Goal: Task Accomplishment & Management: Manage account settings

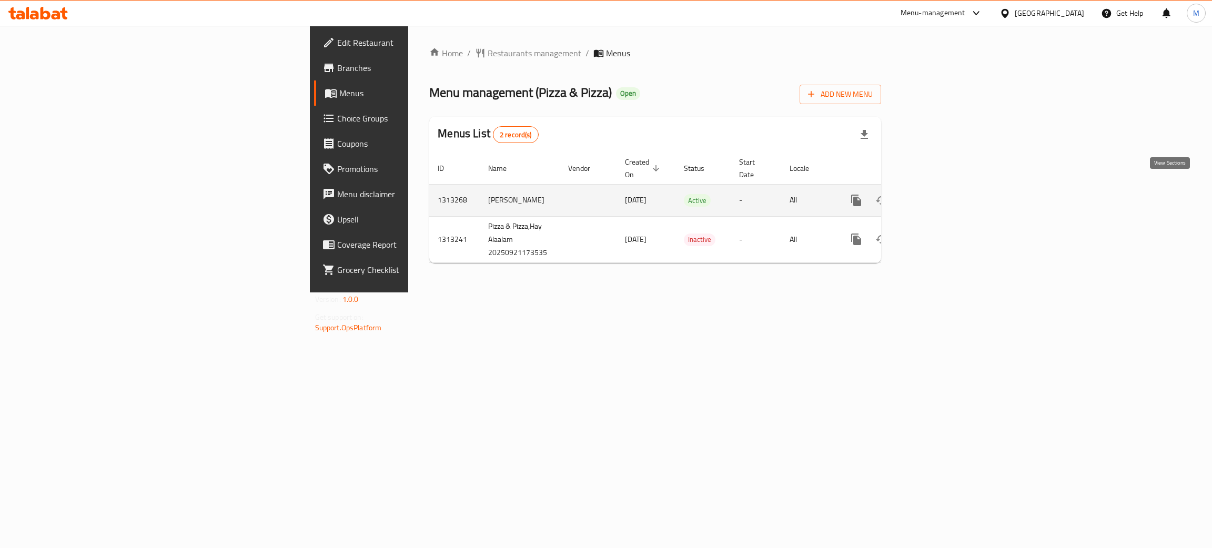
click at [939, 194] on icon "enhanced table" at bounding box center [932, 200] width 13 height 13
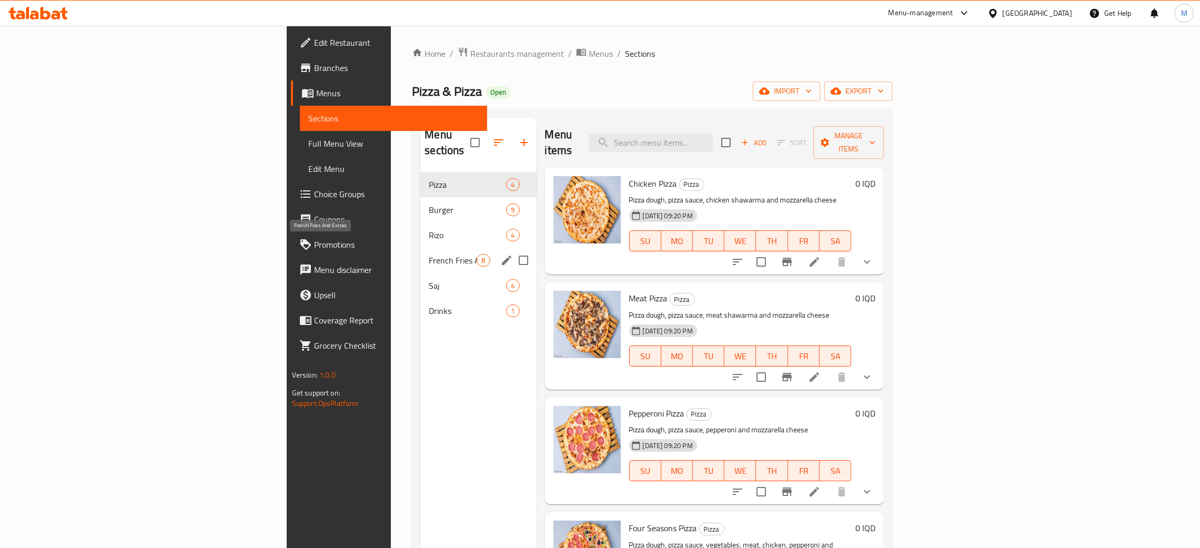
click at [429, 254] on span "French Fries And Extras" at bounding box center [453, 260] width 48 height 13
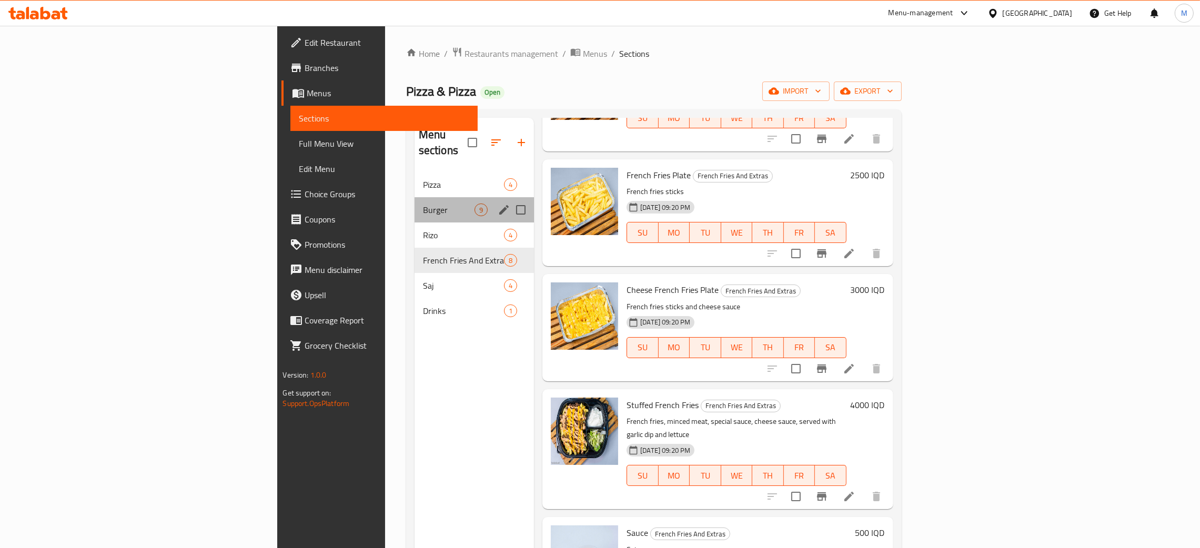
click at [415, 197] on div "Burger 9" at bounding box center [474, 209] width 119 height 25
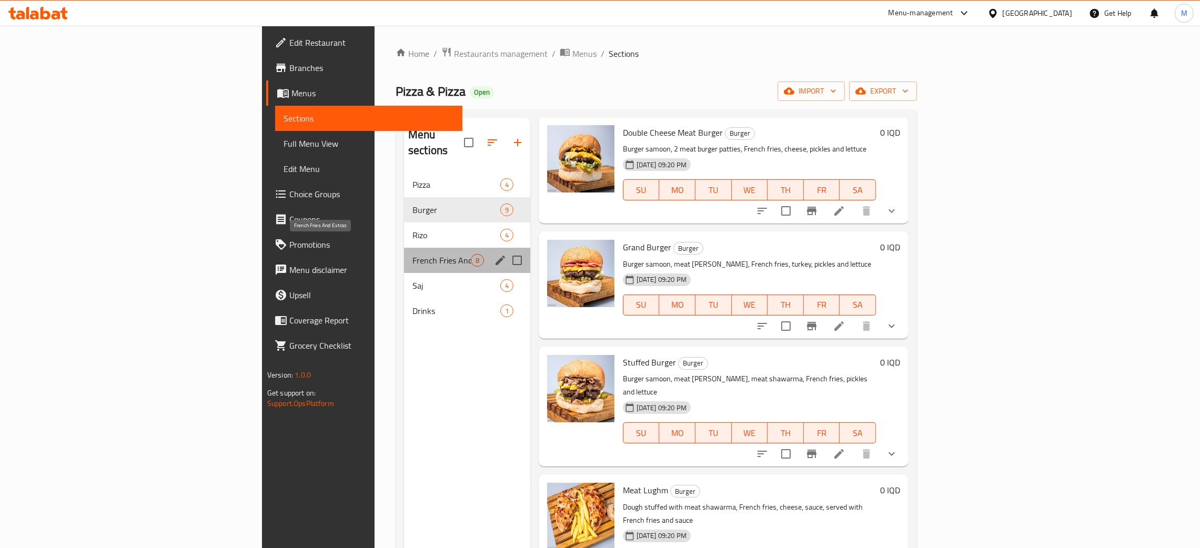
click at [404, 248] on div "French Fries And Extras 8" at bounding box center [467, 260] width 126 height 25
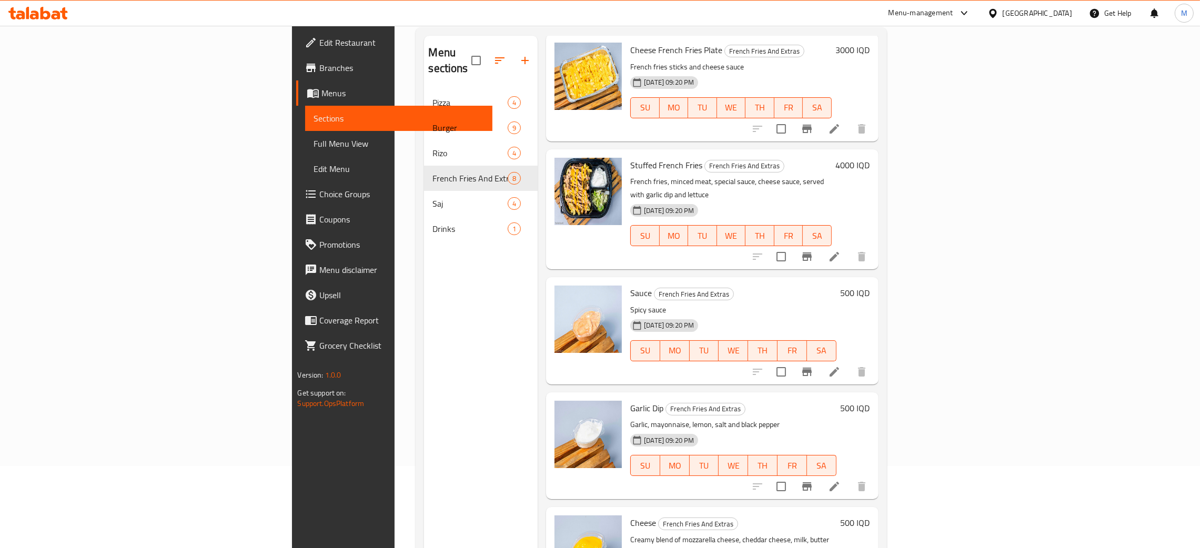
scroll to position [148, 0]
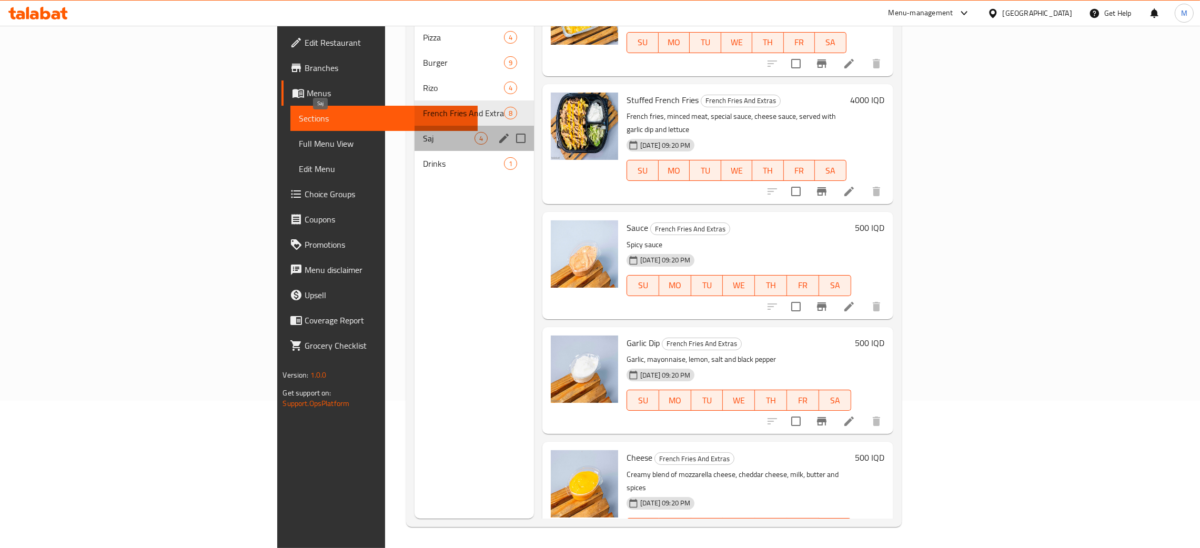
click at [423, 132] on span "Saj" at bounding box center [449, 138] width 52 height 13
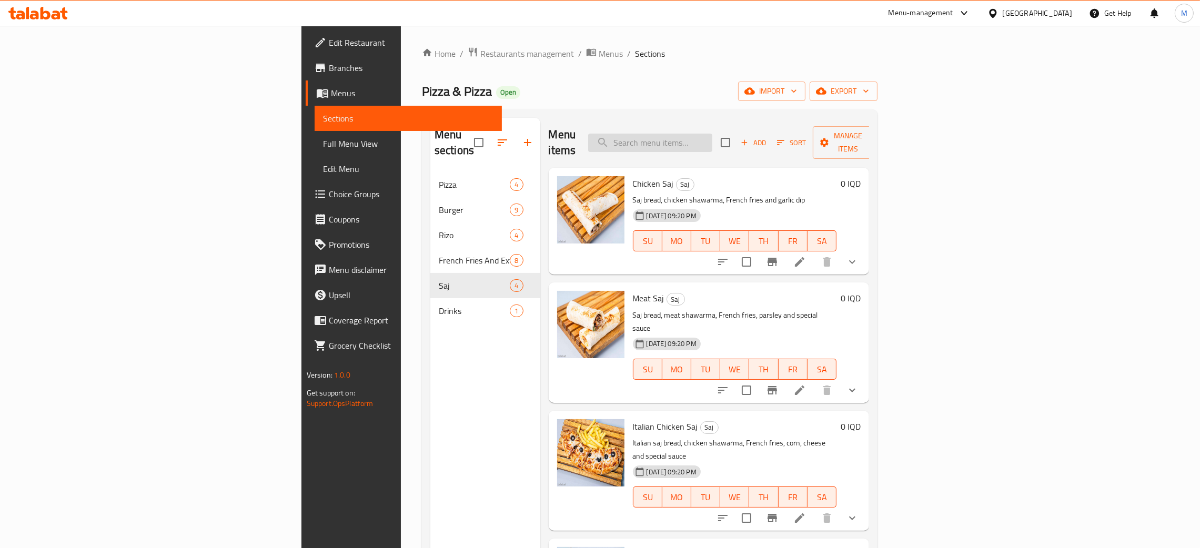
click at [712, 137] on input "search" at bounding box center [650, 143] width 124 height 18
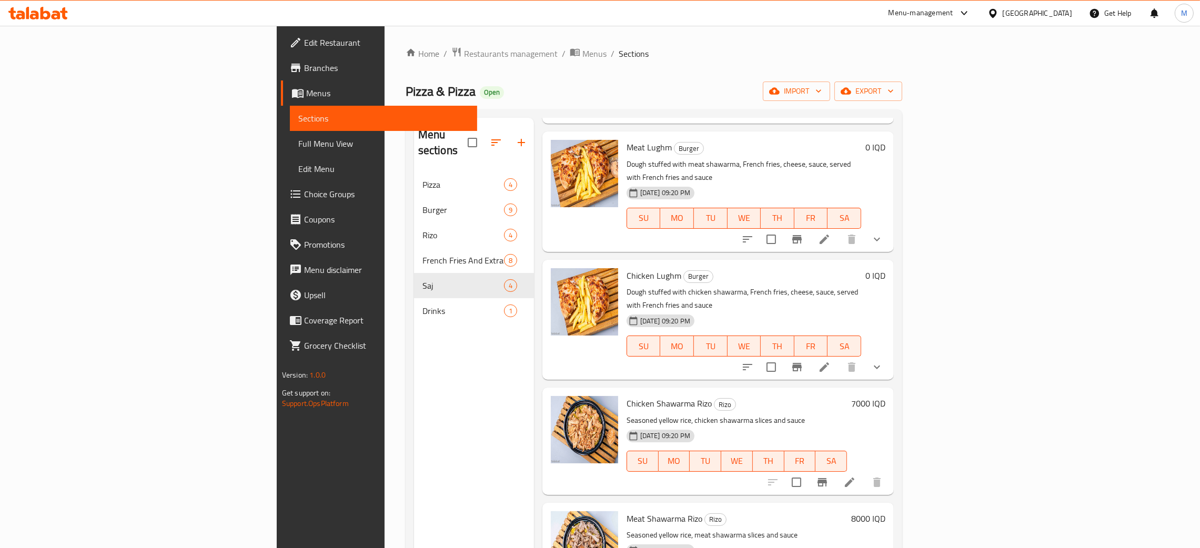
scroll to position [473, 0]
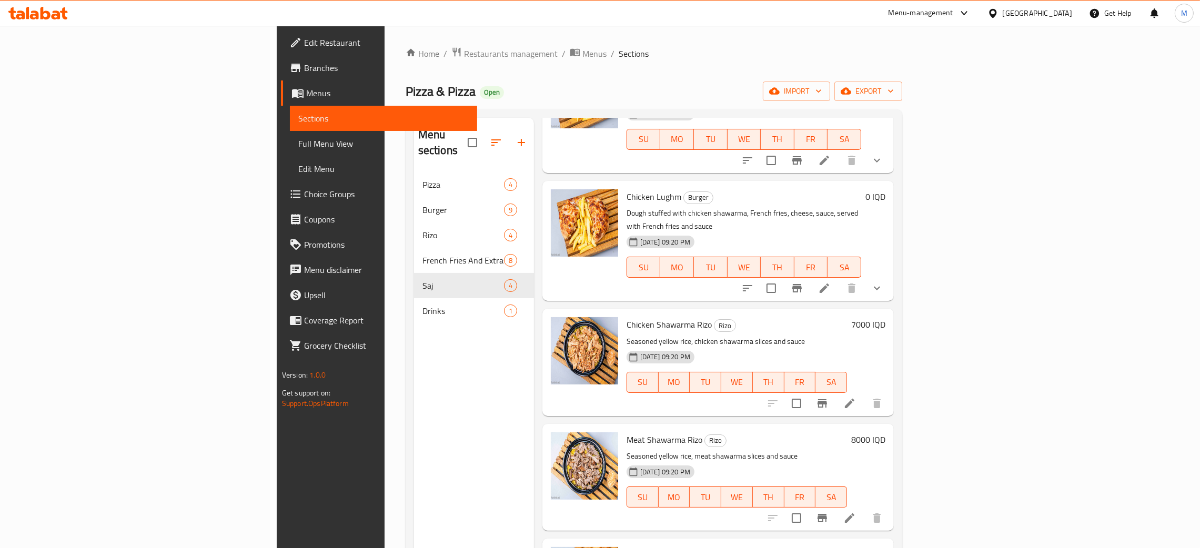
type input "haw"
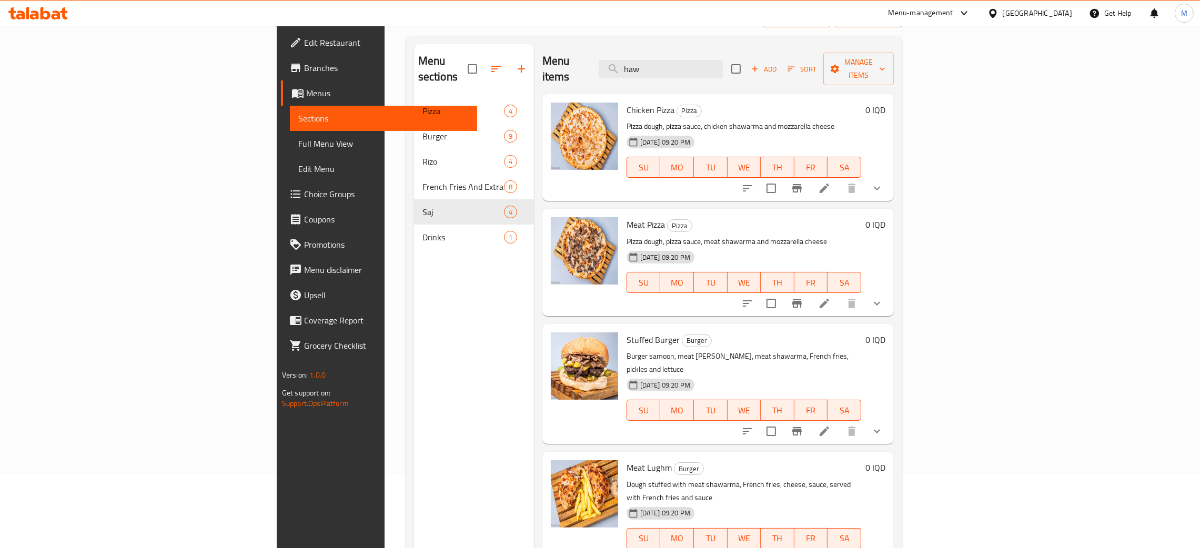
scroll to position [0, 0]
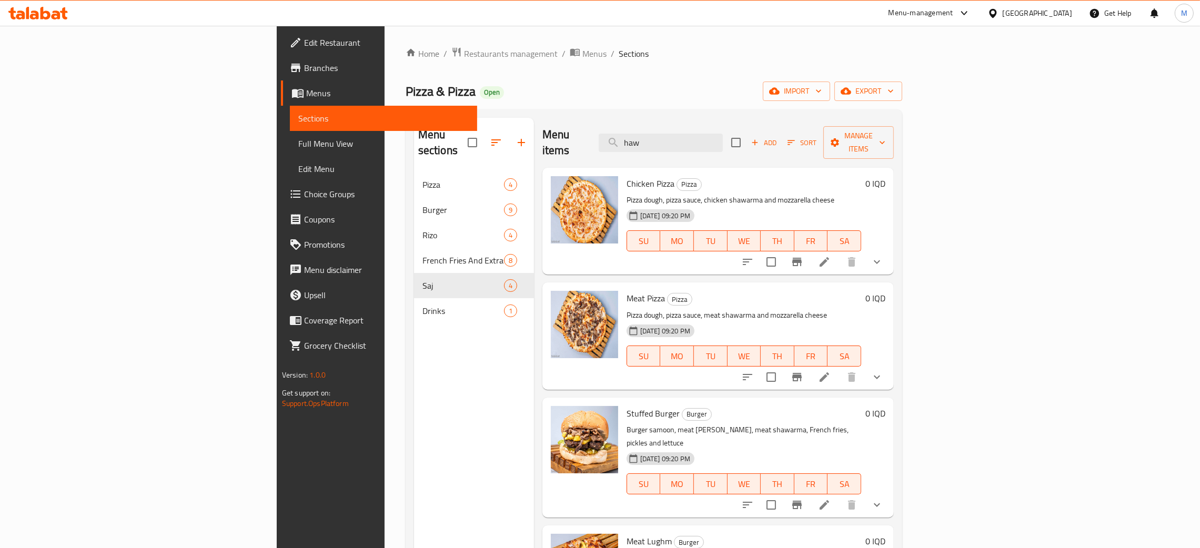
click at [652, 128] on div "Menu items haw Add Sort Manage items" at bounding box center [717, 143] width 351 height 50
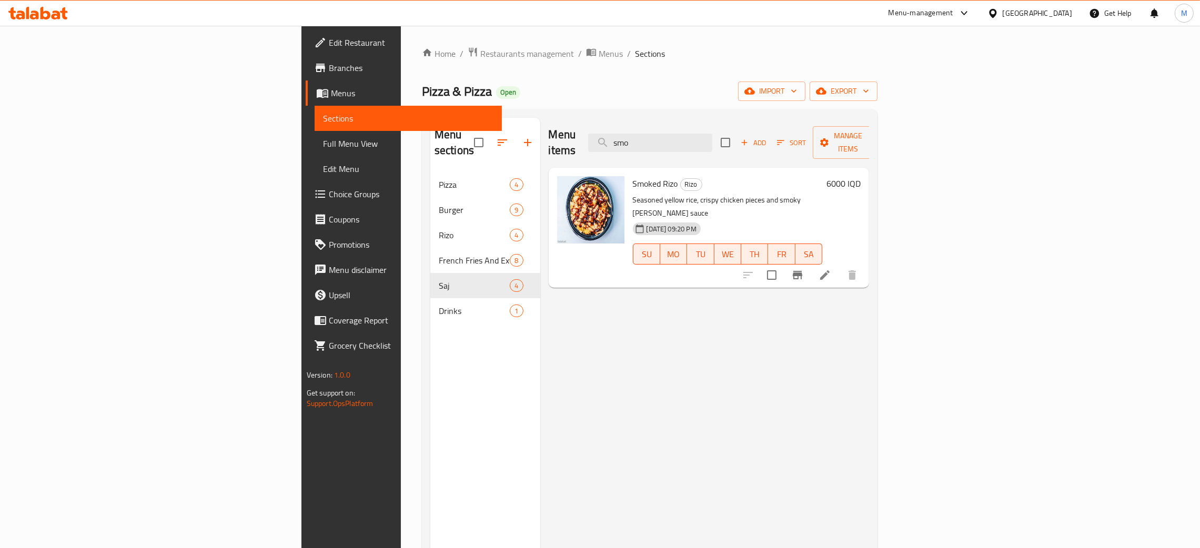
type input "smo"
drag, startPoint x: 759, startPoint y: 126, endPoint x: 688, endPoint y: 129, distance: 71.6
click at [688, 129] on div "Menu items smo Add Sort Manage items" at bounding box center [709, 143] width 321 height 50
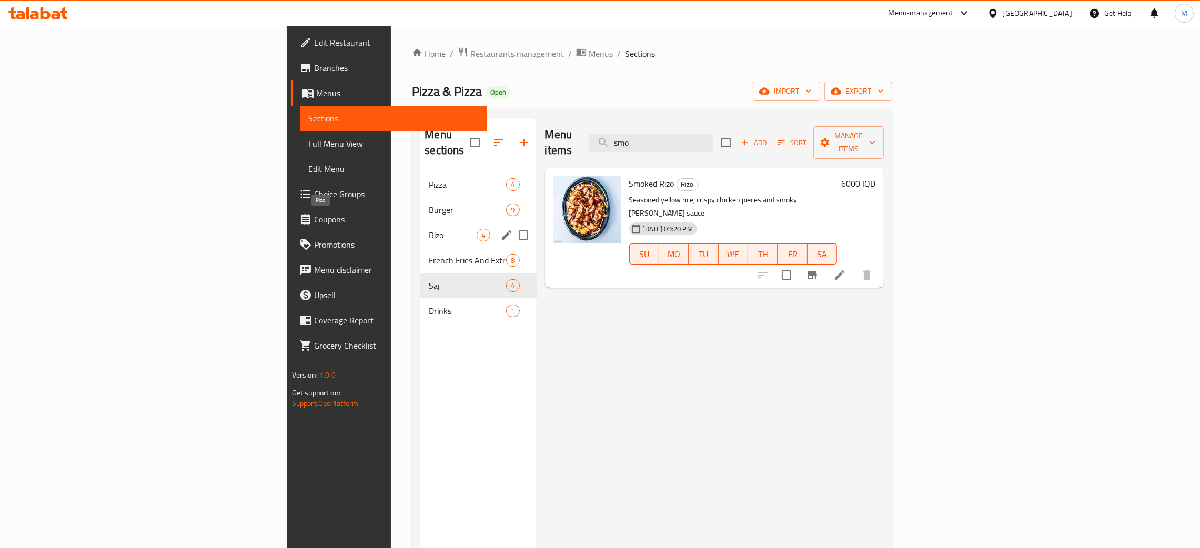
click at [429, 229] on span "Rizo" at bounding box center [453, 235] width 48 height 13
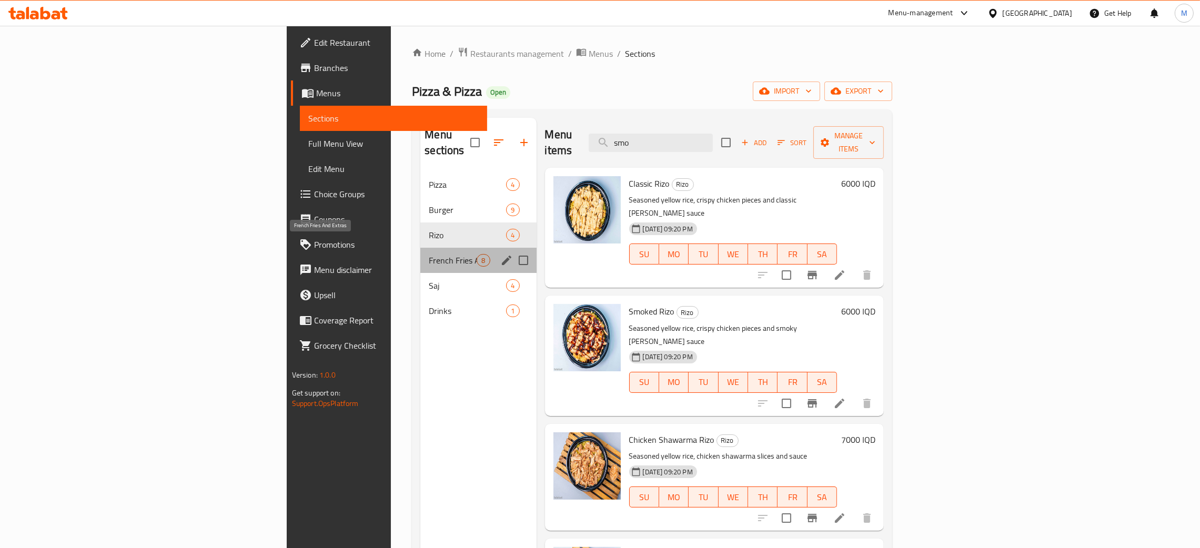
click at [429, 254] on span "French Fries And Extras" at bounding box center [453, 260] width 48 height 13
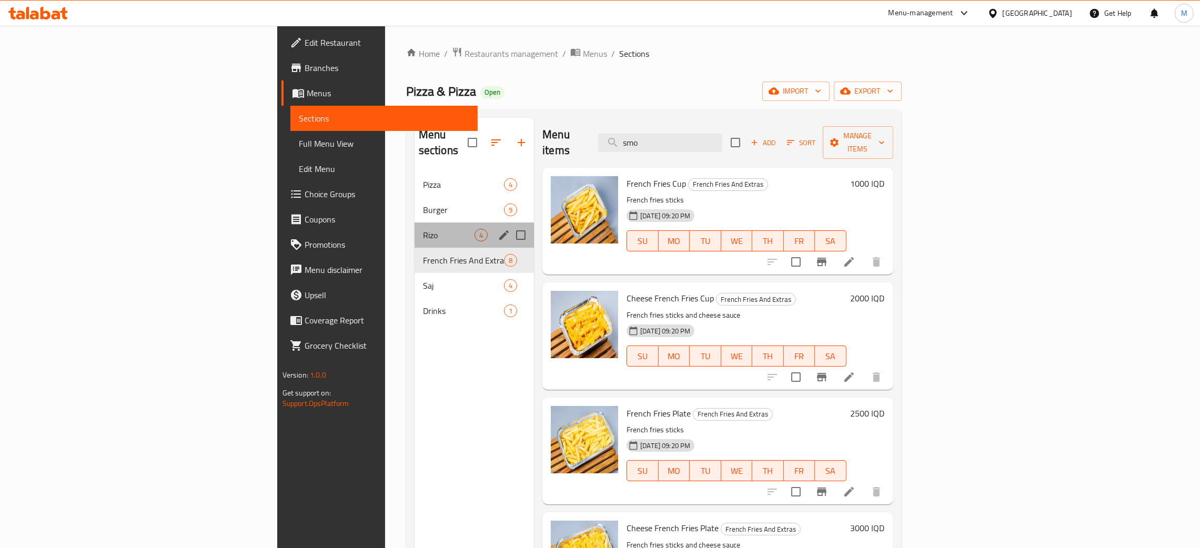
click at [415, 223] on div "Rizo 4" at bounding box center [474, 235] width 119 height 25
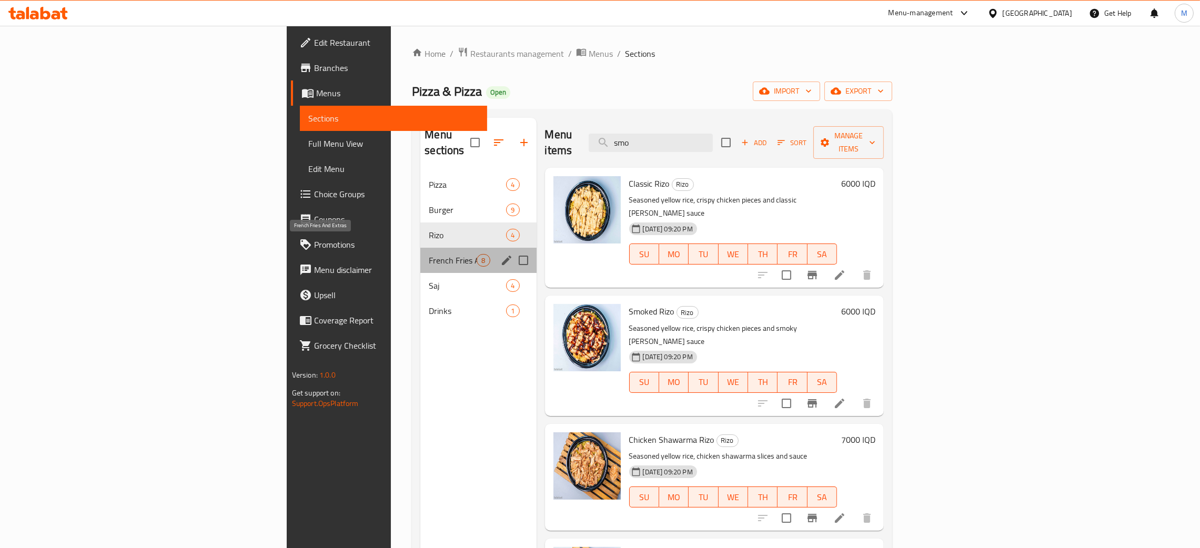
click at [429, 254] on span "French Fries And Extras" at bounding box center [453, 260] width 48 height 13
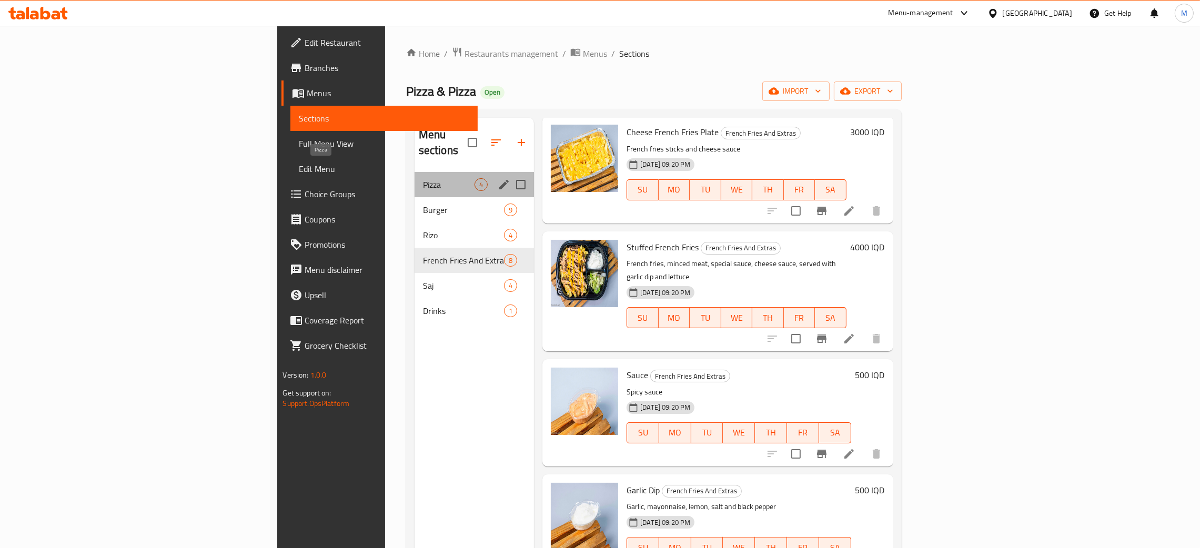
click at [423, 178] on span "Pizza" at bounding box center [449, 184] width 52 height 13
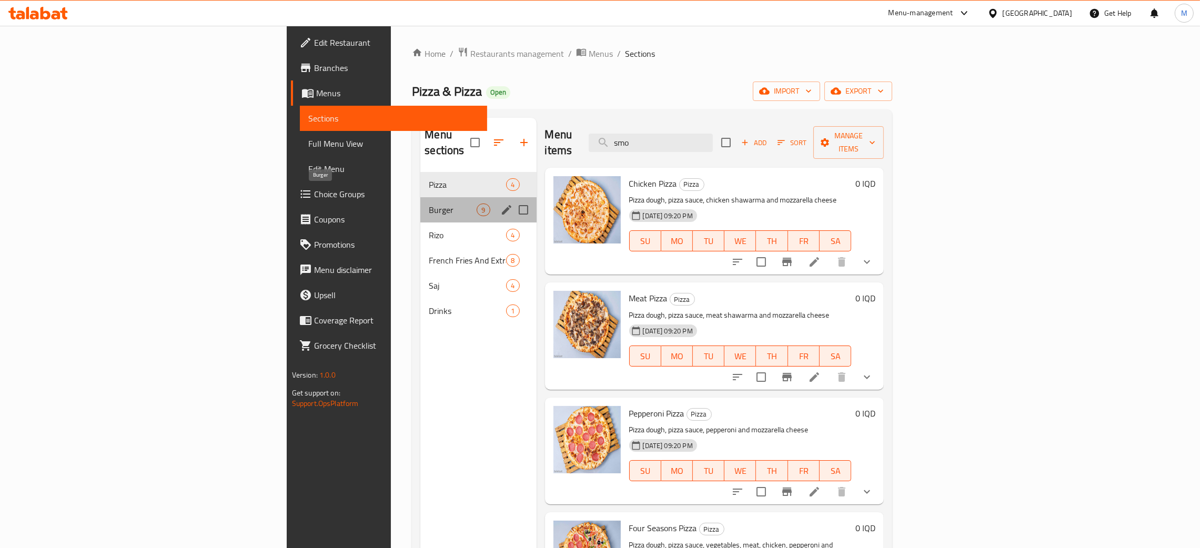
click at [429, 204] on span "Burger" at bounding box center [453, 210] width 48 height 13
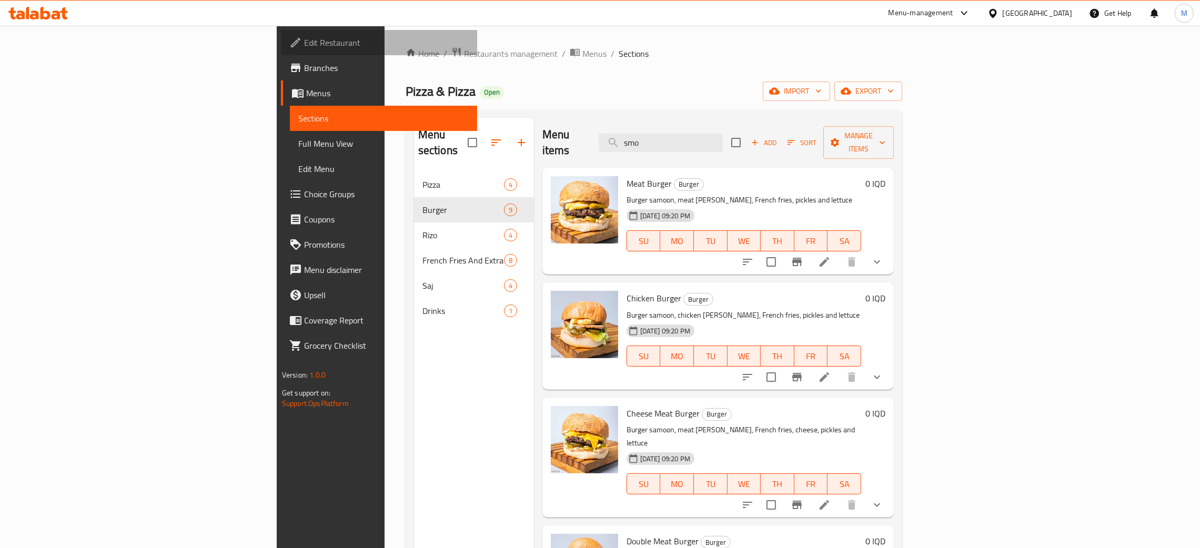
click at [304, 36] on span "Edit Restaurant" at bounding box center [386, 42] width 165 height 13
